Goal: Find specific page/section: Find specific page/section

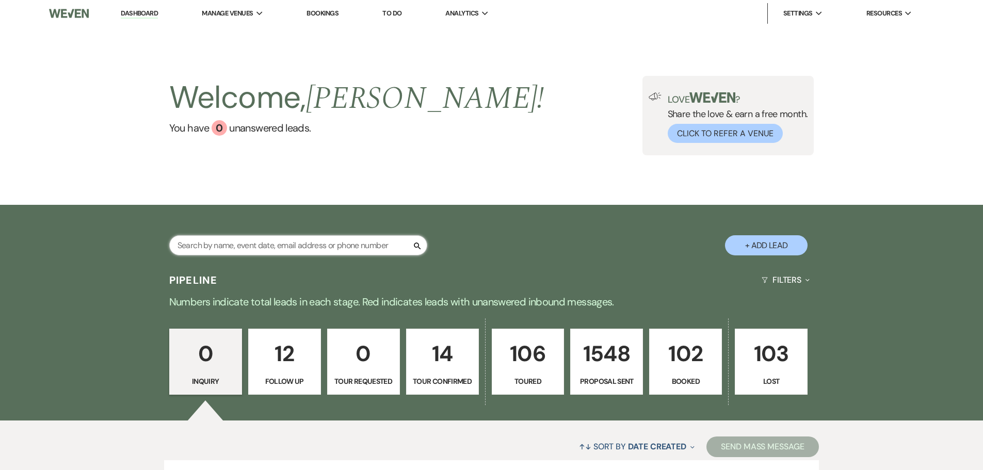
click at [309, 249] on input "text" at bounding box center [298, 245] width 258 height 20
type input "fountain"
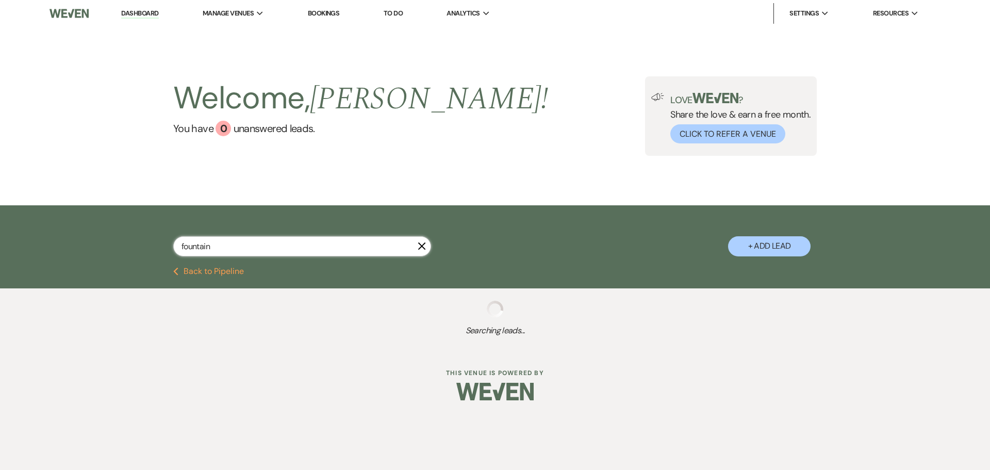
select select "8"
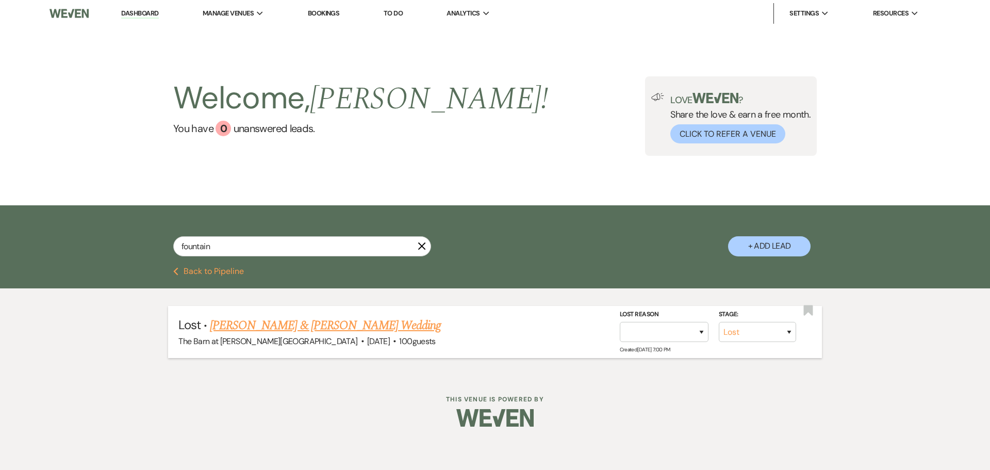
click at [298, 329] on link "[PERSON_NAME] & [PERSON_NAME] Wedding" at bounding box center [325, 325] width 231 height 19
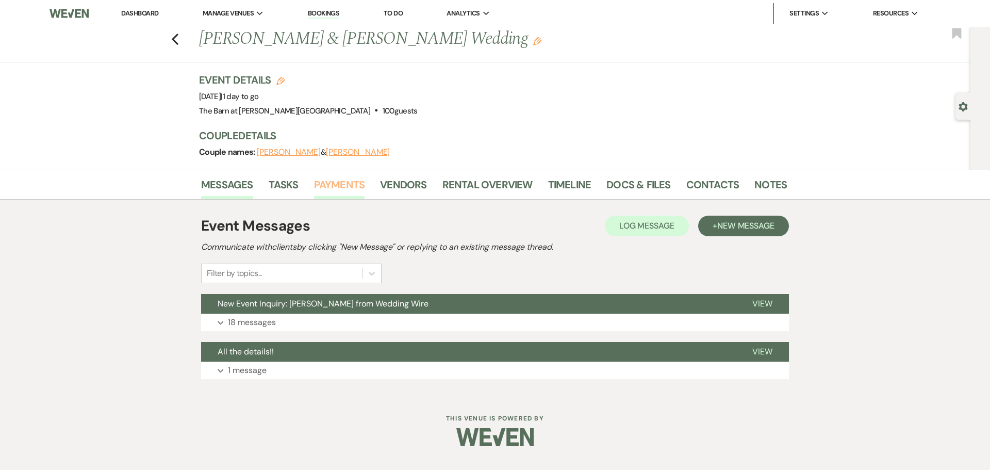
click at [326, 188] on link "Payments" at bounding box center [339, 187] width 51 height 23
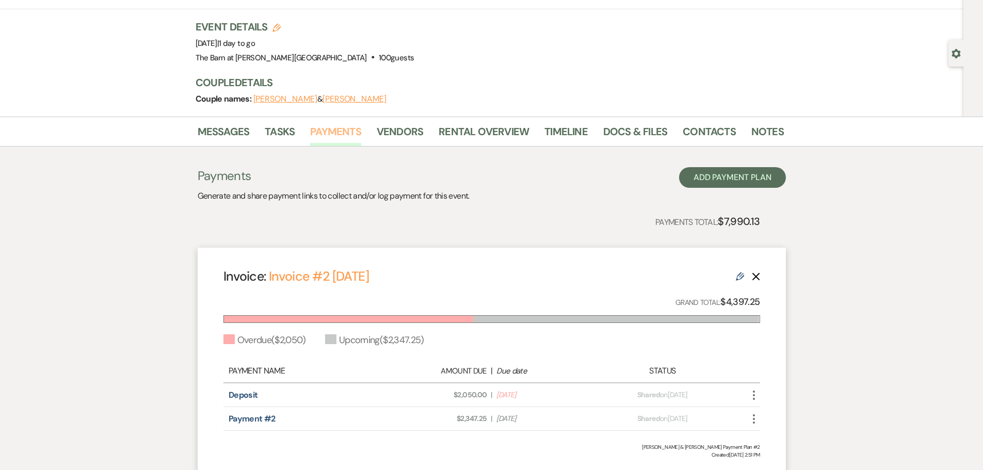
scroll to position [52, 0]
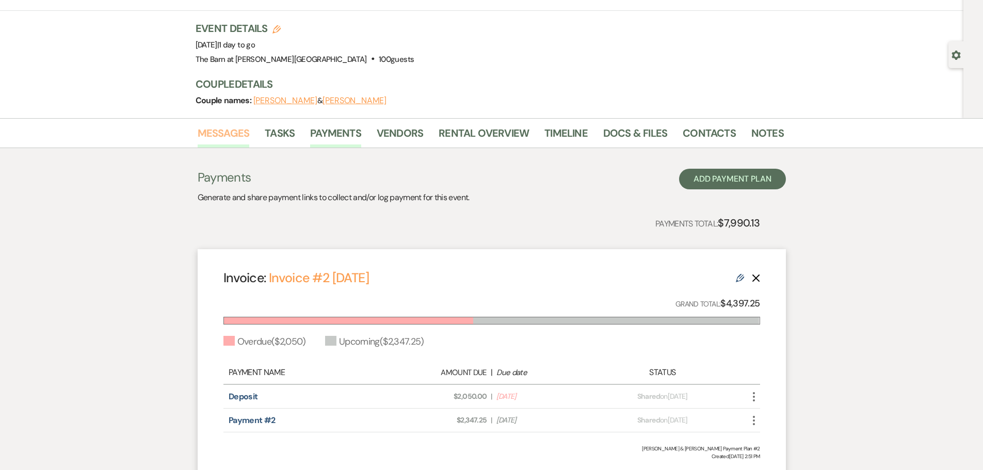
click at [228, 140] on link "Messages" at bounding box center [224, 136] width 52 height 23
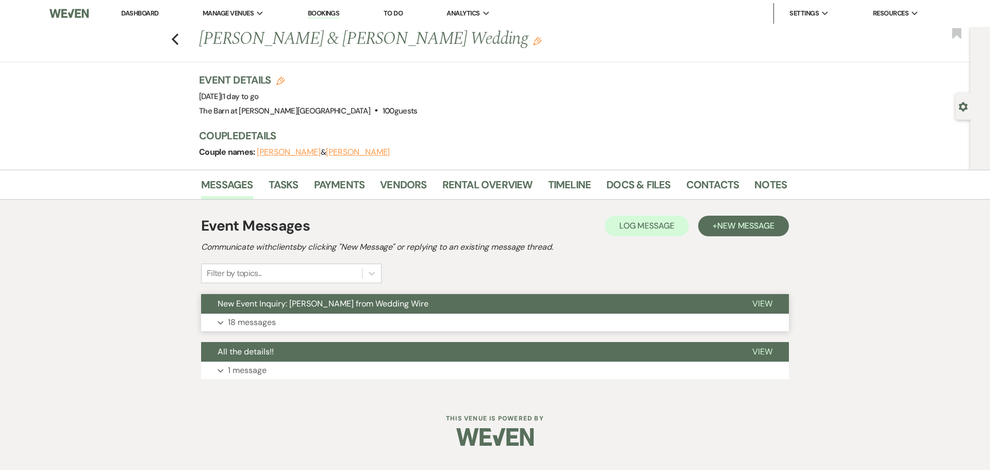
click at [257, 320] on p "18 messages" at bounding box center [252, 322] width 48 height 13
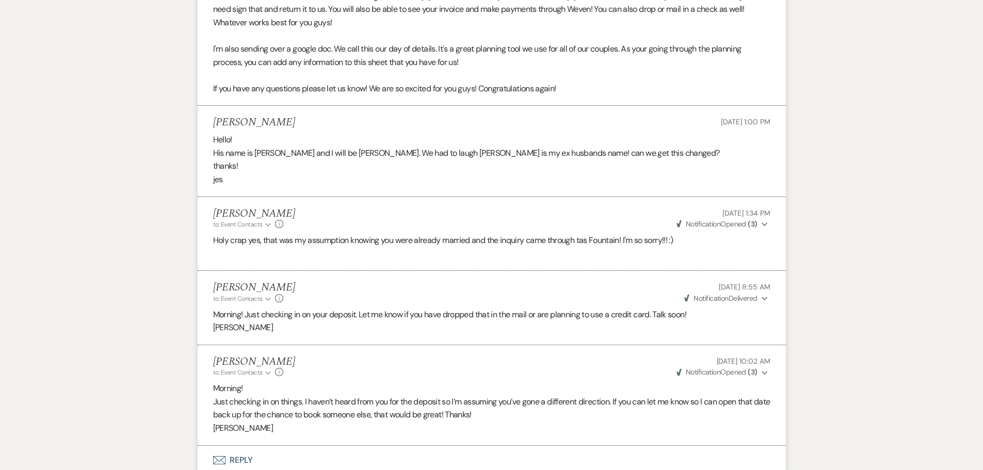
scroll to position [3210, 0]
